Goal: Find specific page/section: Find specific page/section

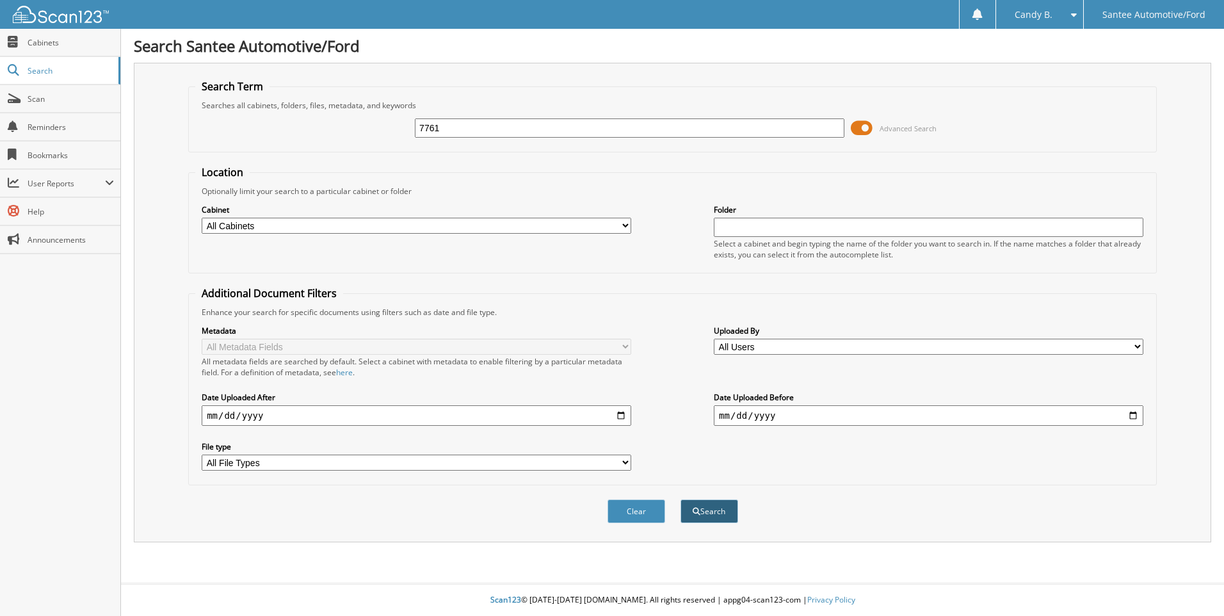
type input "7761"
click at [727, 512] on button "Search" at bounding box center [710, 511] width 58 height 24
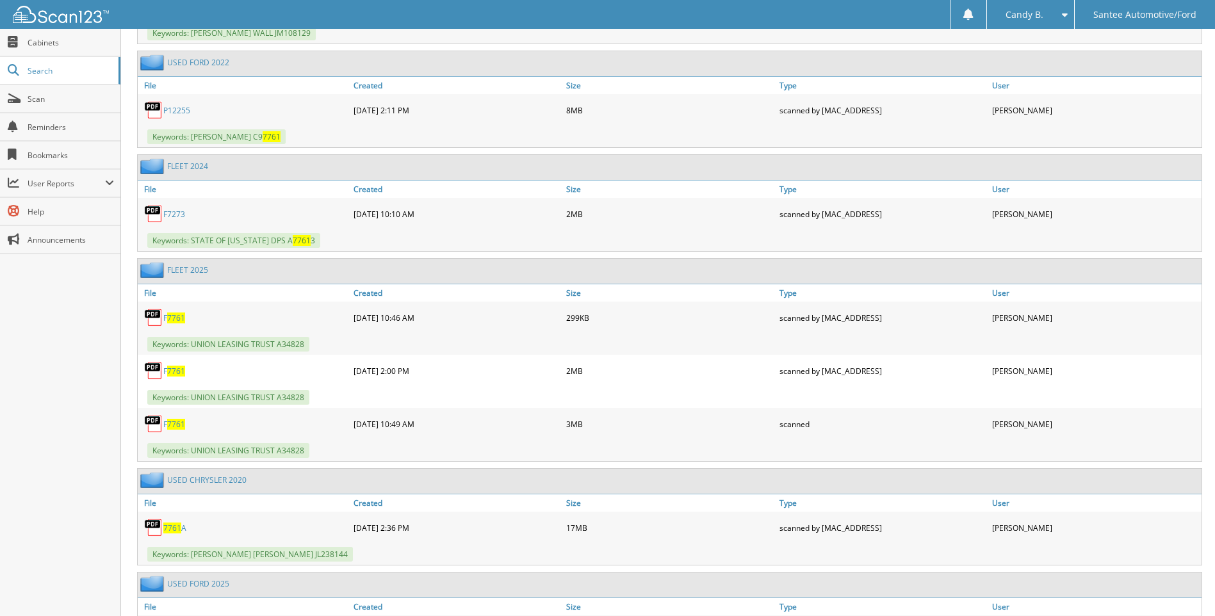
scroll to position [704, 0]
click at [79, 92] on link "Scan" at bounding box center [60, 99] width 120 height 28
